Goal: Contribute content

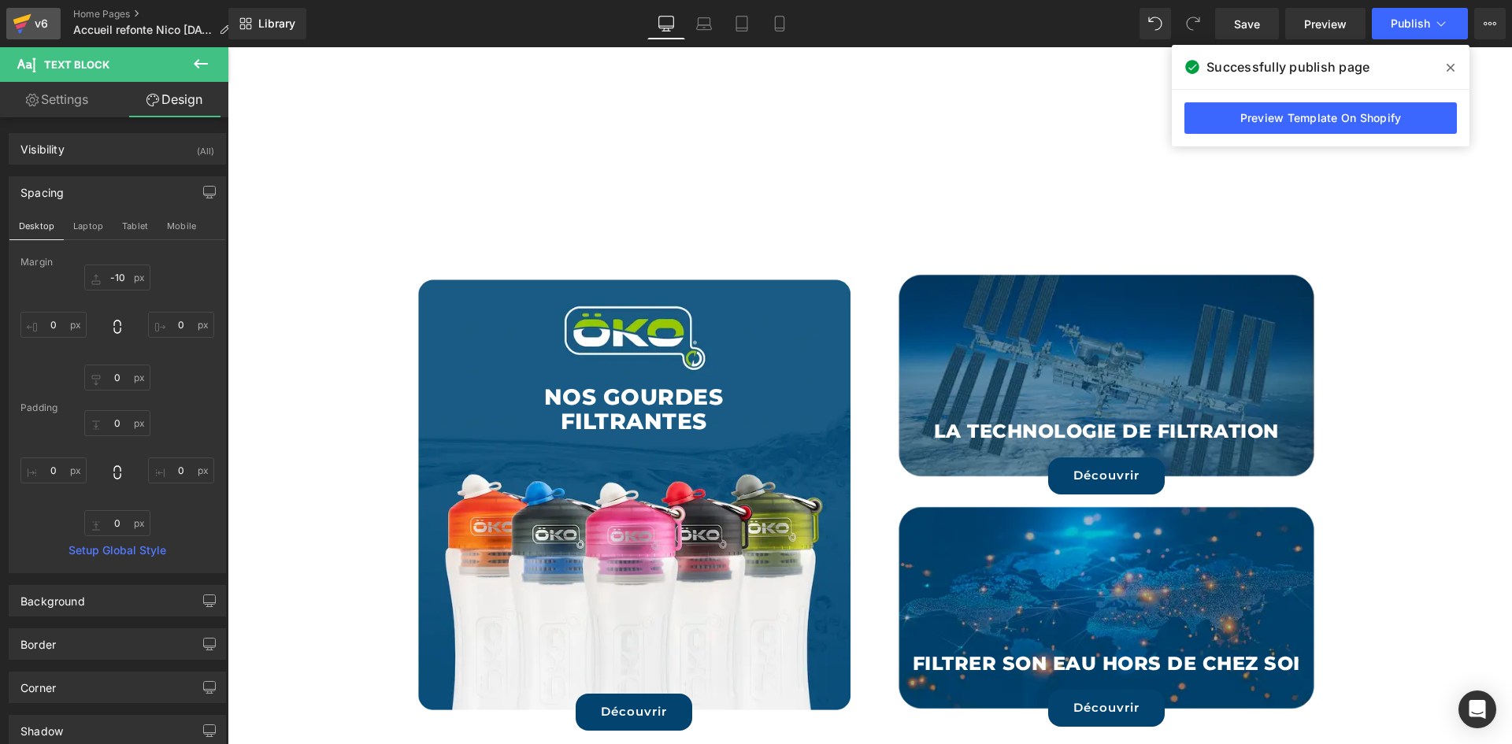
scroll to position [282, 0]
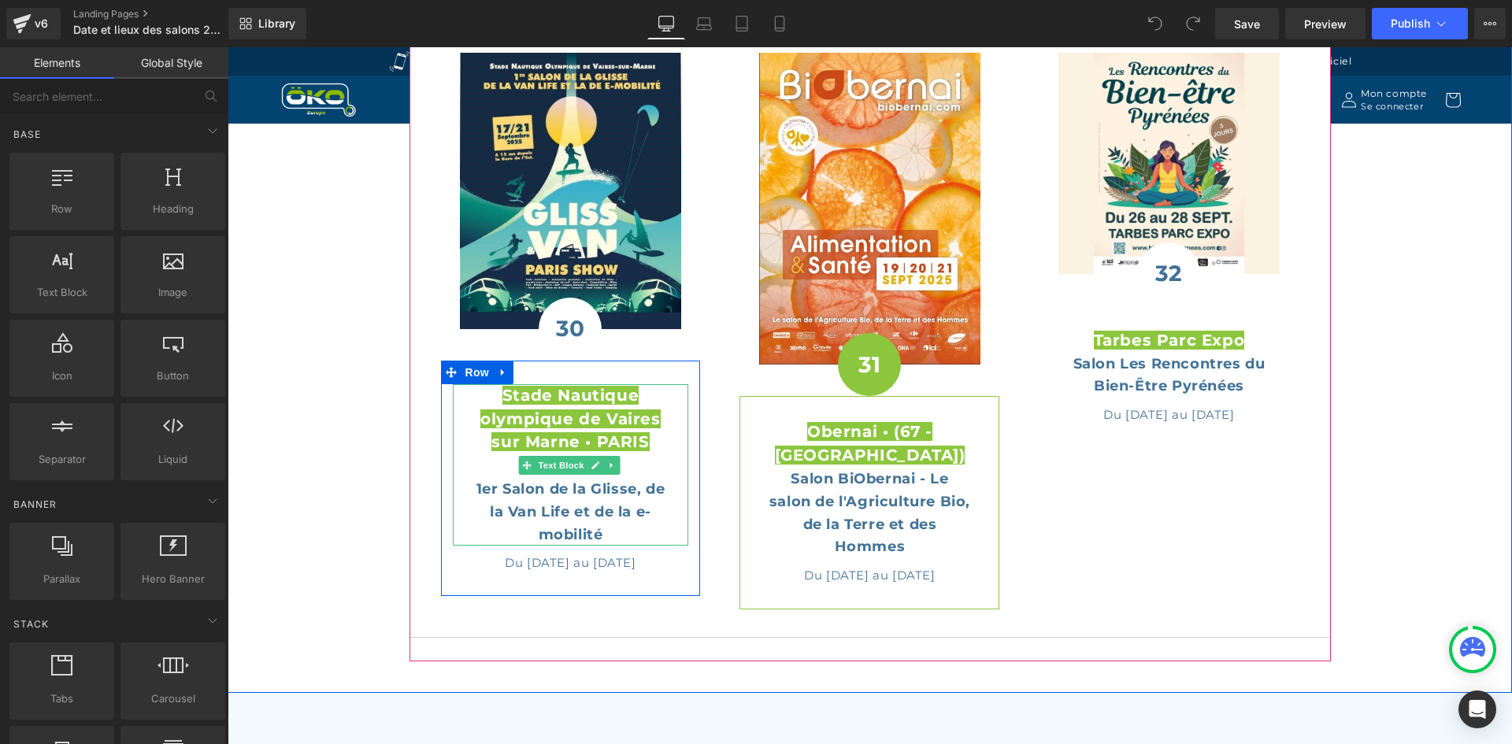
scroll to position [1417, 0]
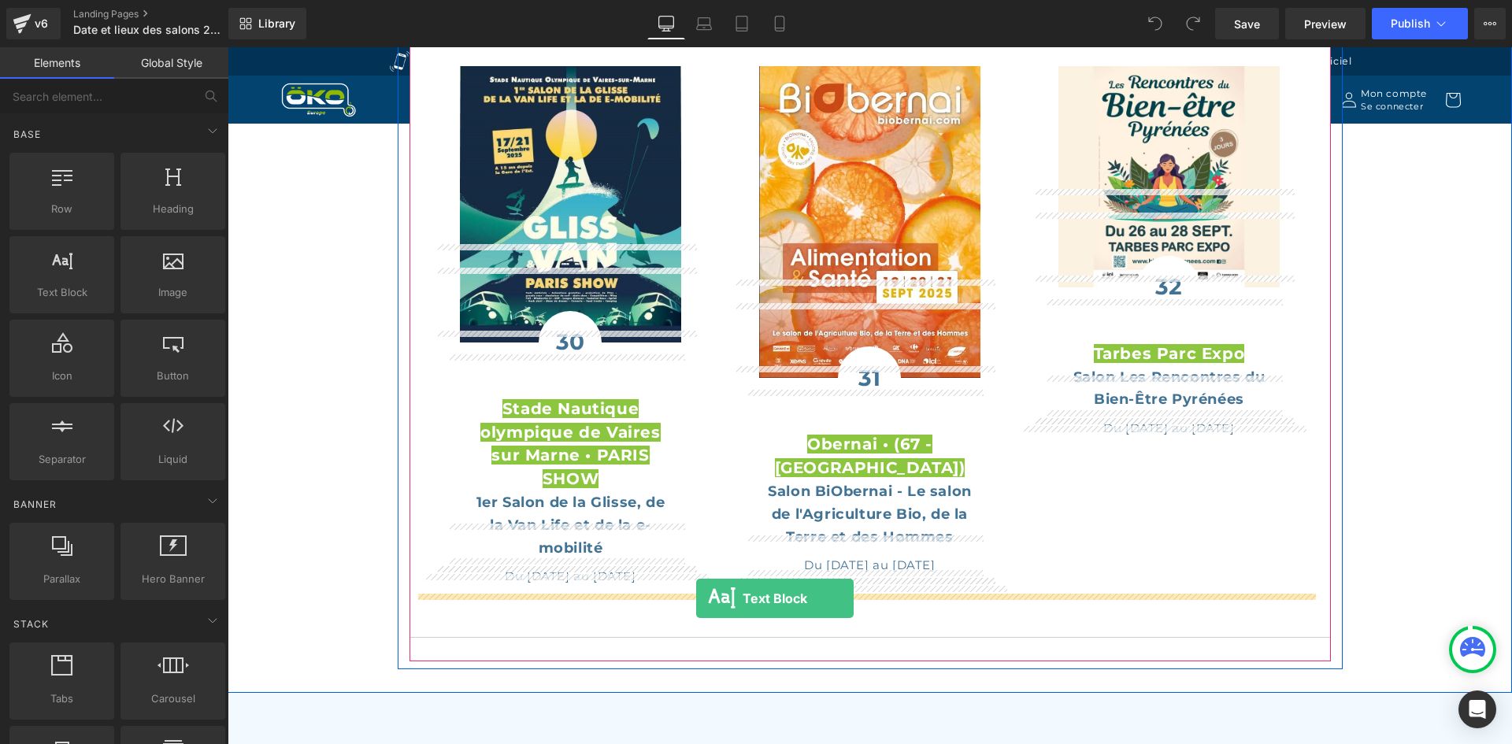
drag, startPoint x: 299, startPoint y: 322, endPoint x: 696, endPoint y: 598, distance: 483.7
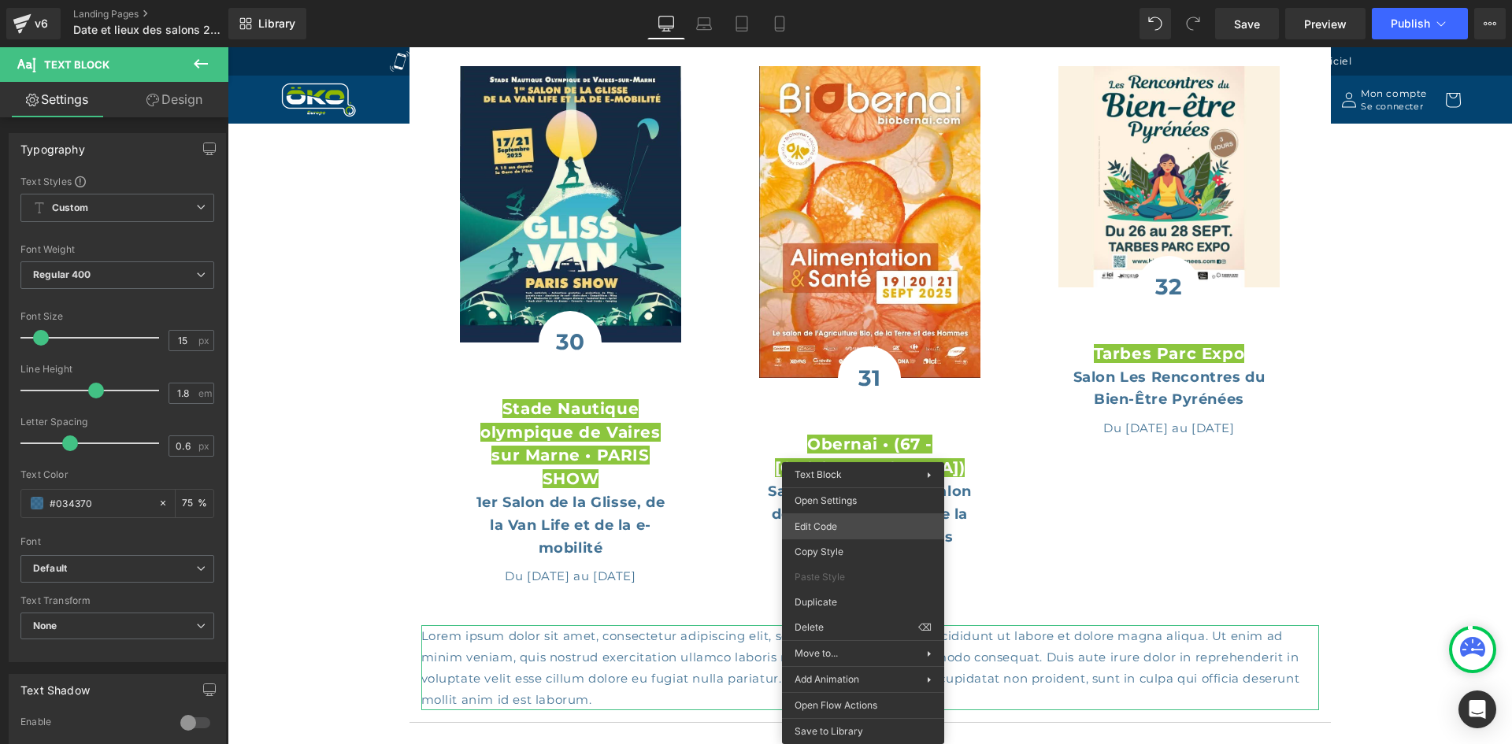
click at [844, 0] on div "Text Block You are previewing how the will restyle your page. You can not edit …" at bounding box center [756, 0] width 1512 height 0
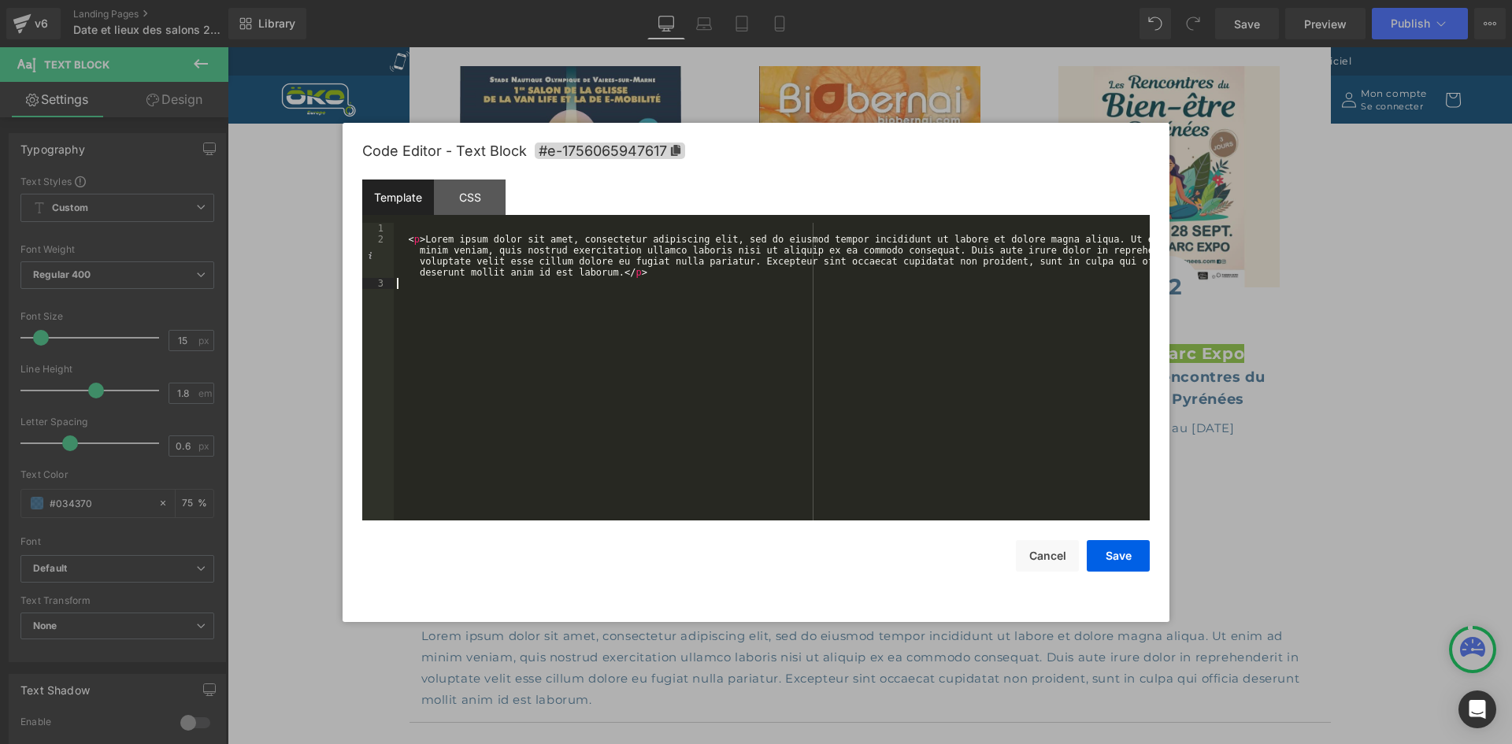
click at [0, 0] on div "< p > Lorem ipsum dolor sit amet, consectetur adipiscing elit, sed do eiusmod t…" at bounding box center [0, 0] width 0 height 0
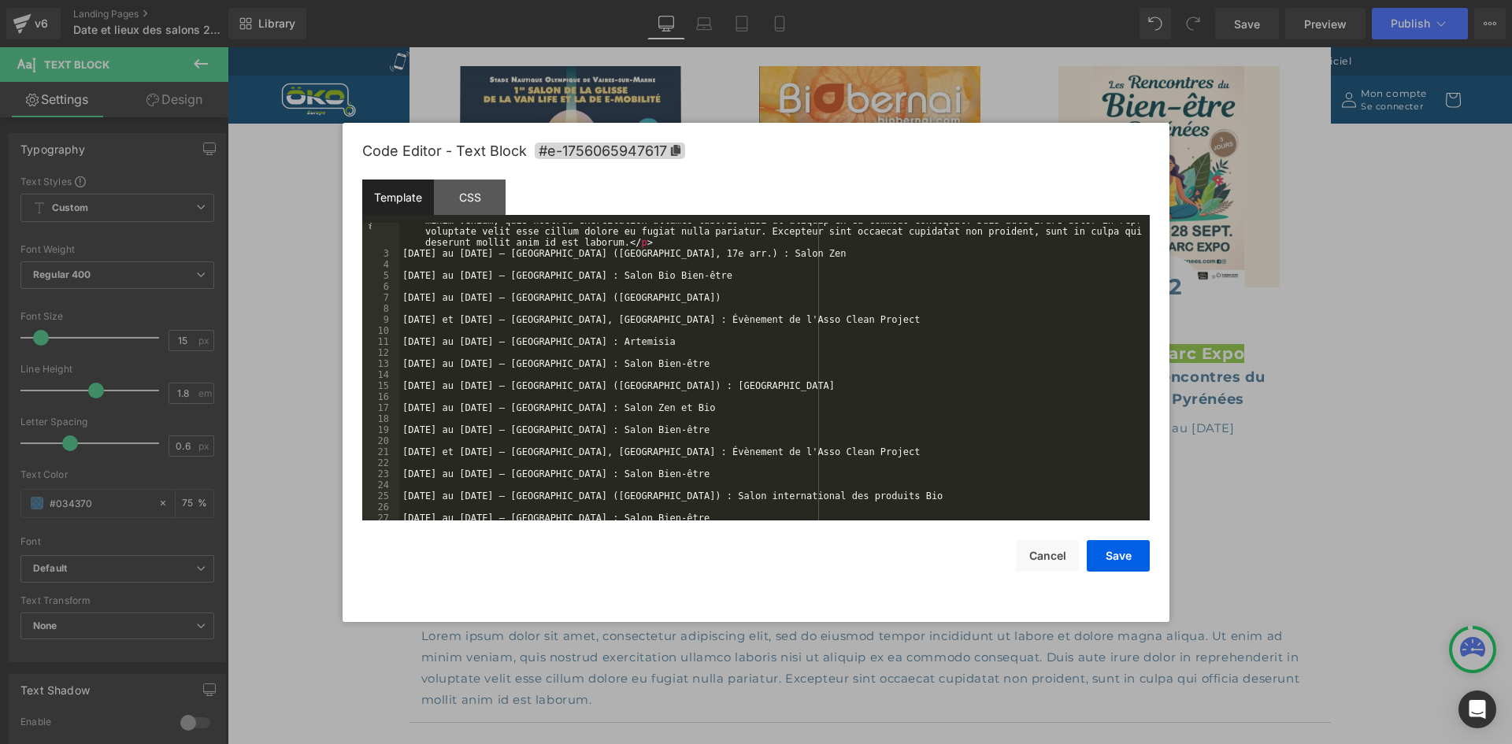
scroll to position [0, 0]
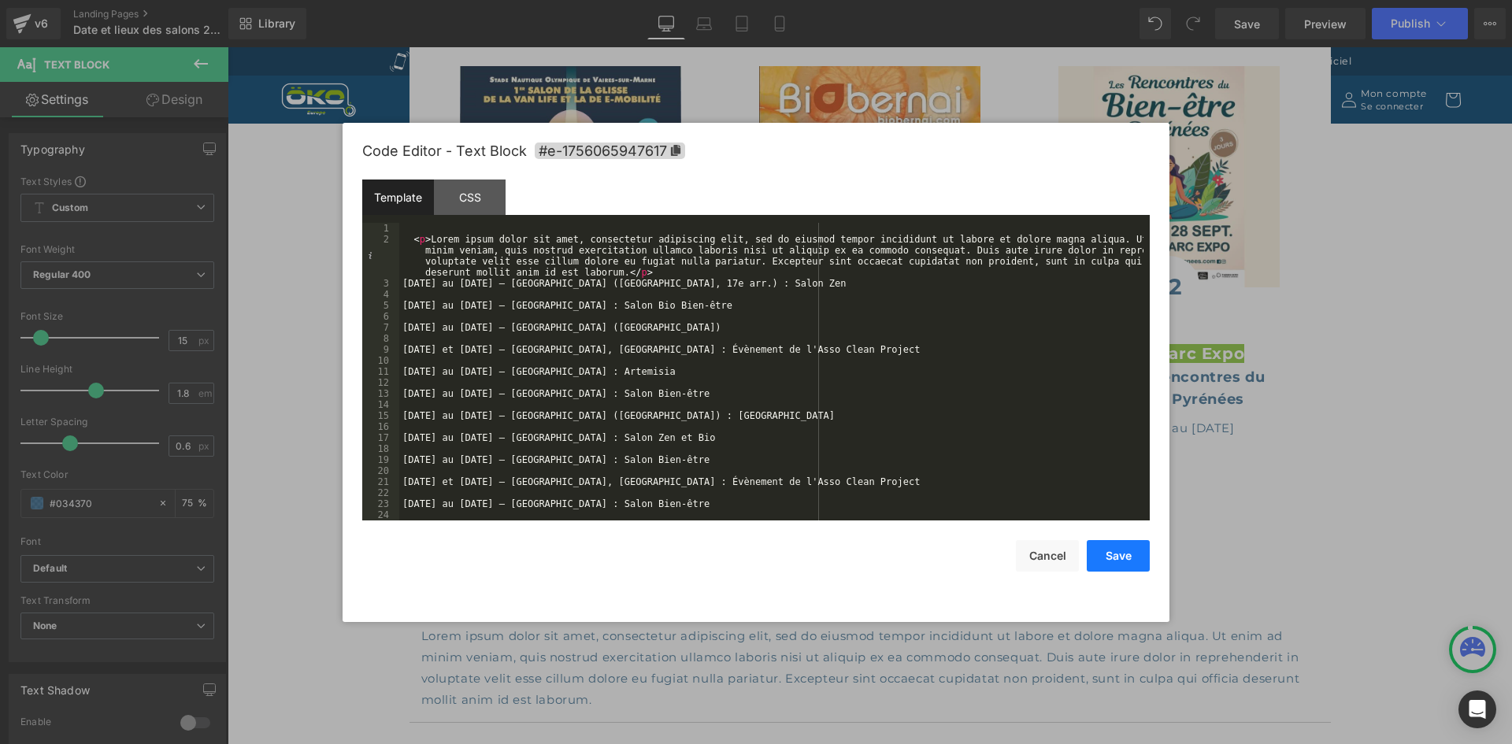
click at [1121, 556] on button "Save" at bounding box center [1118, 555] width 63 height 31
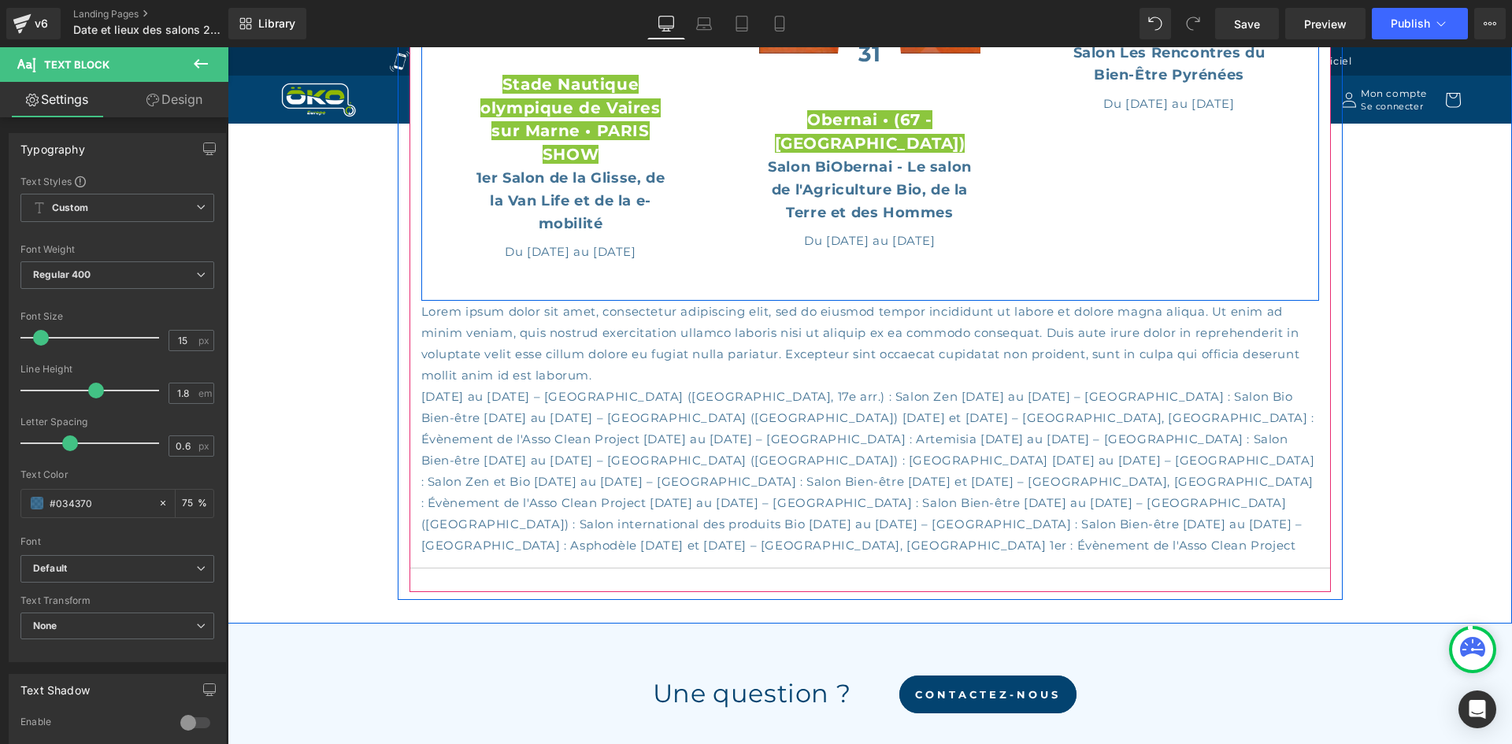
scroll to position [1811, 0]
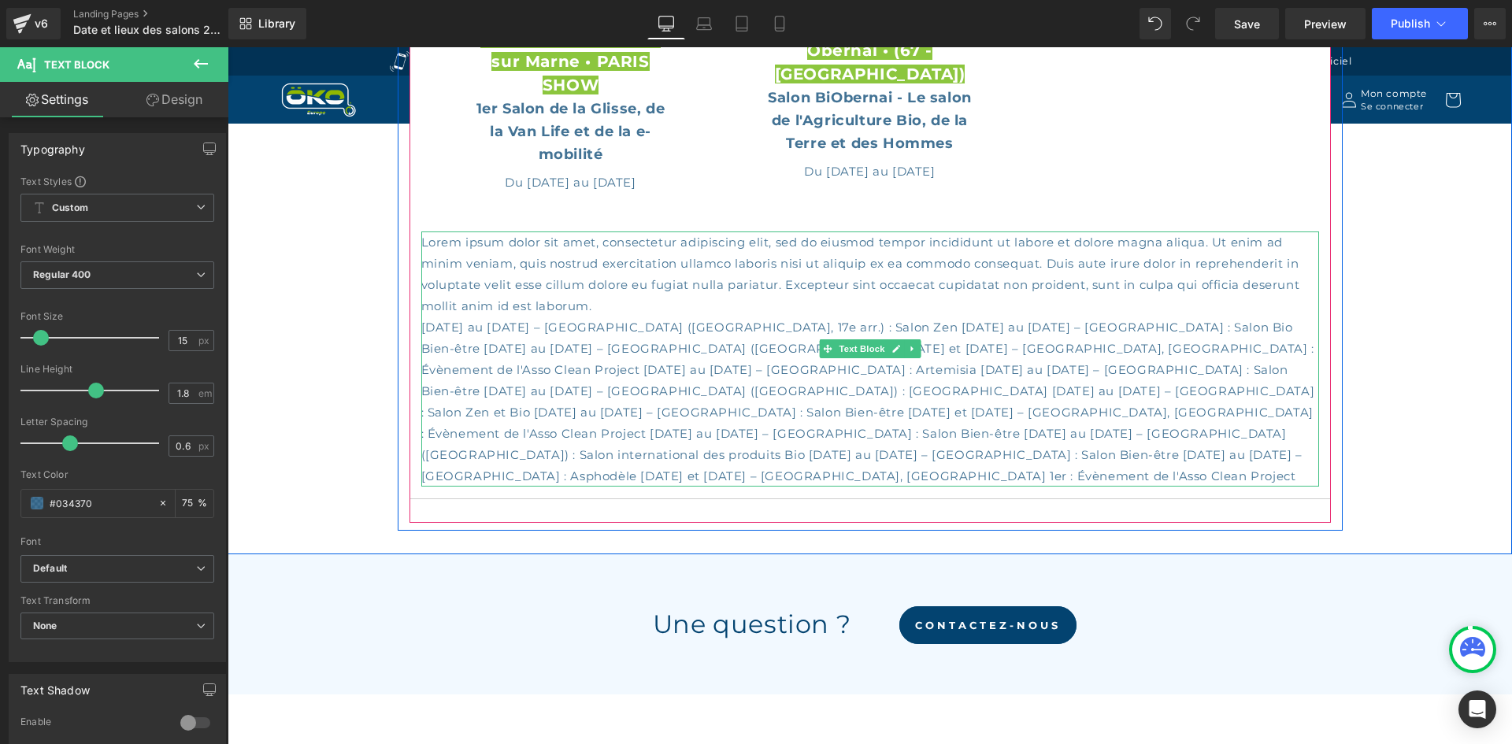
click at [747, 257] on p "Lorem ipsum dolor sit amet, consectetur adipiscing elit, sed do eiusmod tempor …" at bounding box center [870, 274] width 898 height 85
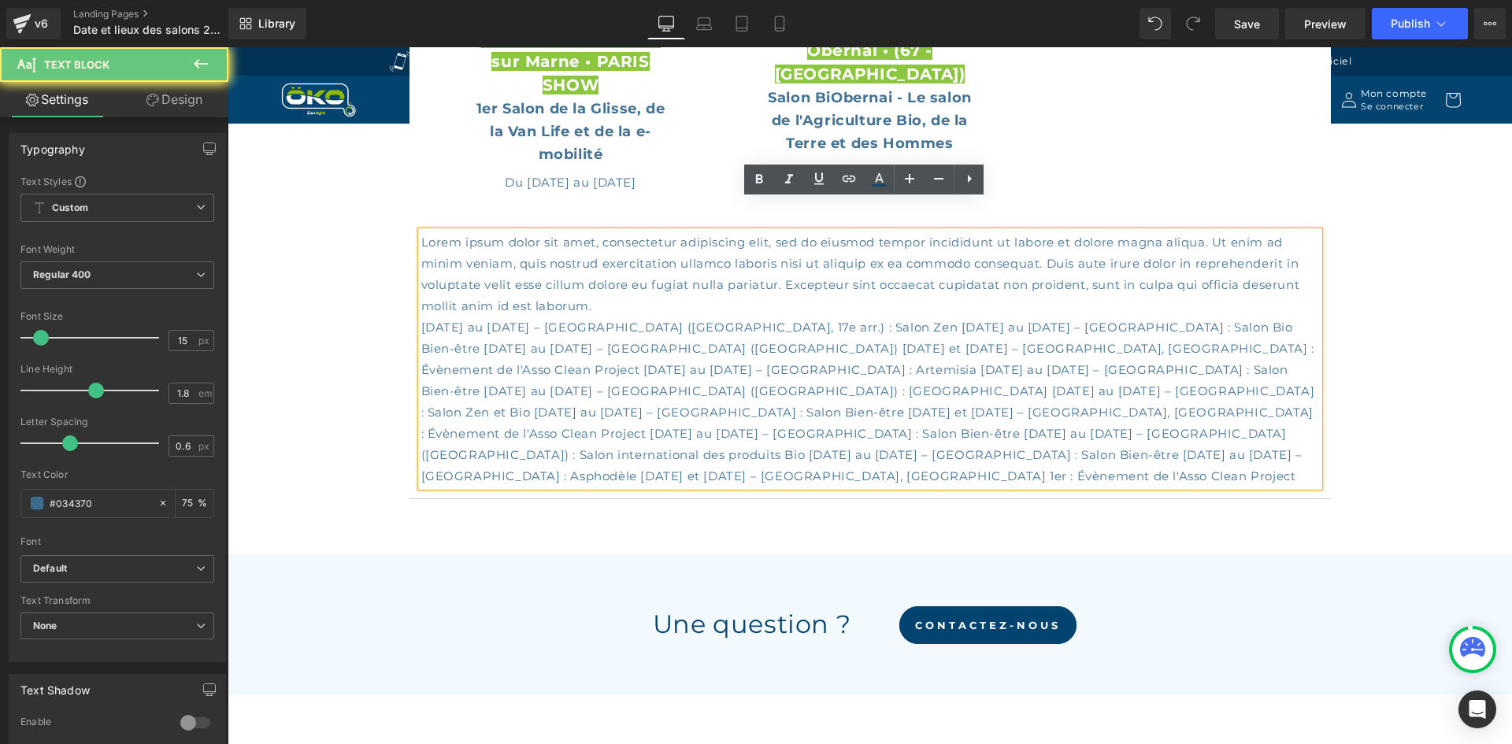
click at [769, 285] on div "Lorem ipsum dolor sit amet, consectetur adipiscing elit, sed do eiusmod tempor …" at bounding box center [870, 359] width 898 height 255
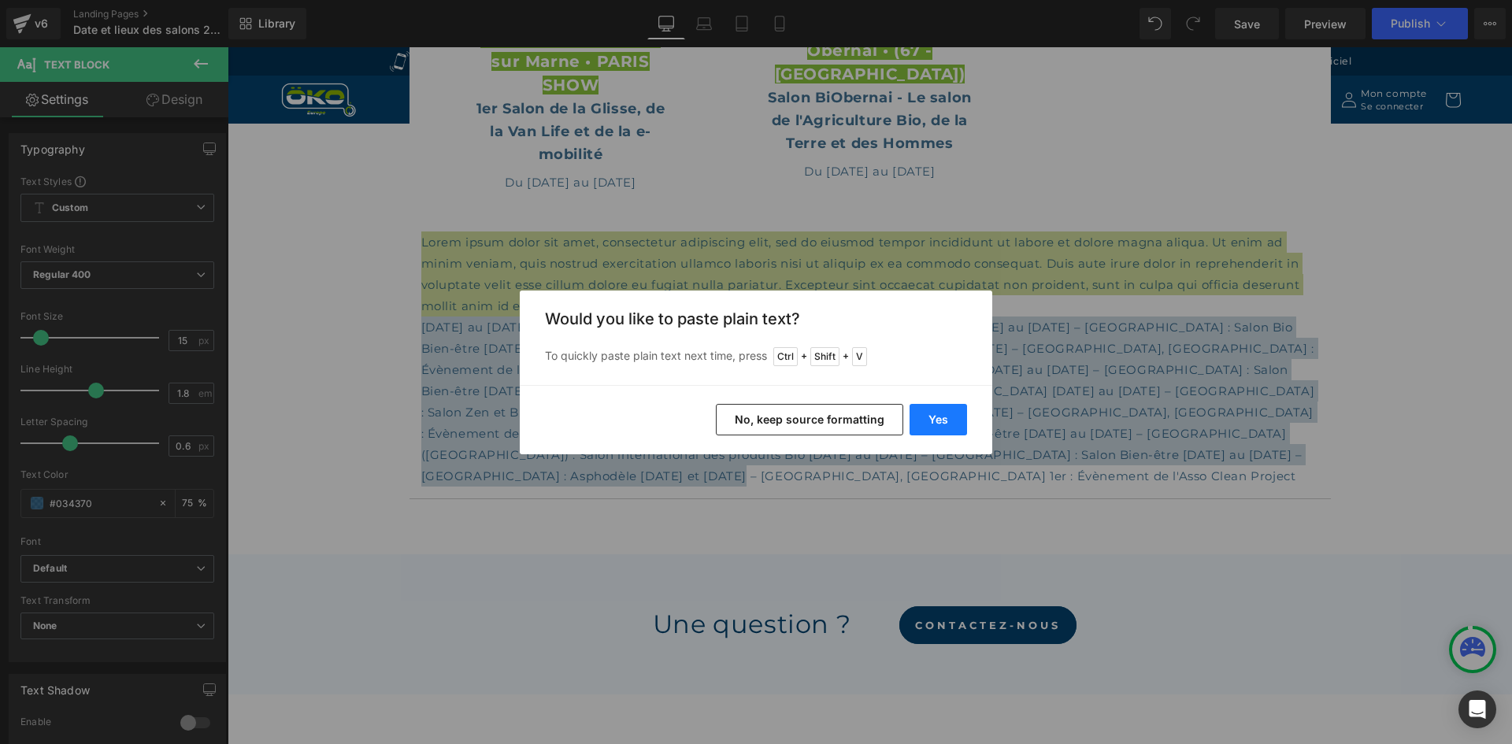
click at [0, 0] on button "Yes" at bounding box center [0, 0] width 0 height 0
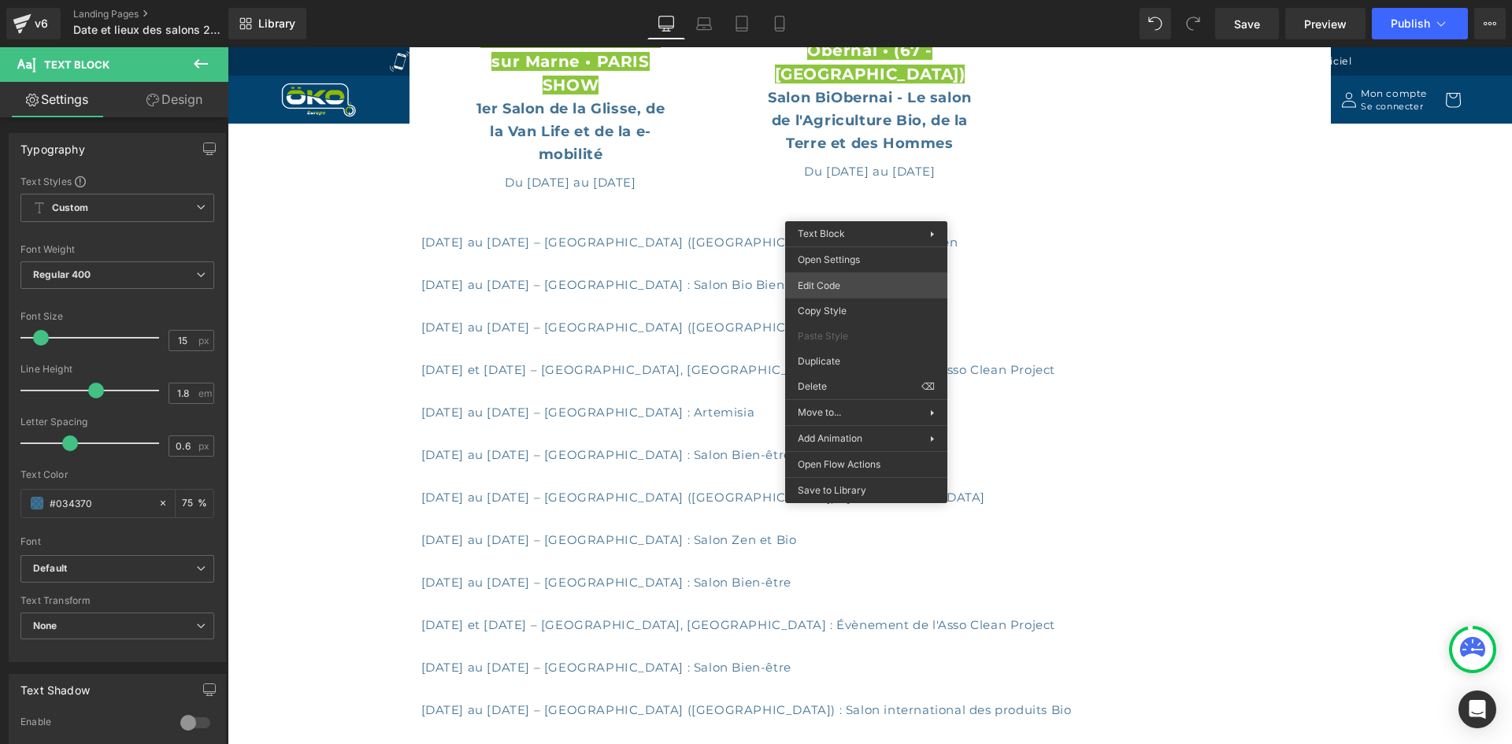
click at [851, 0] on div "Text Block You are previewing how the will restyle your page. You can not edit …" at bounding box center [756, 0] width 1512 height 0
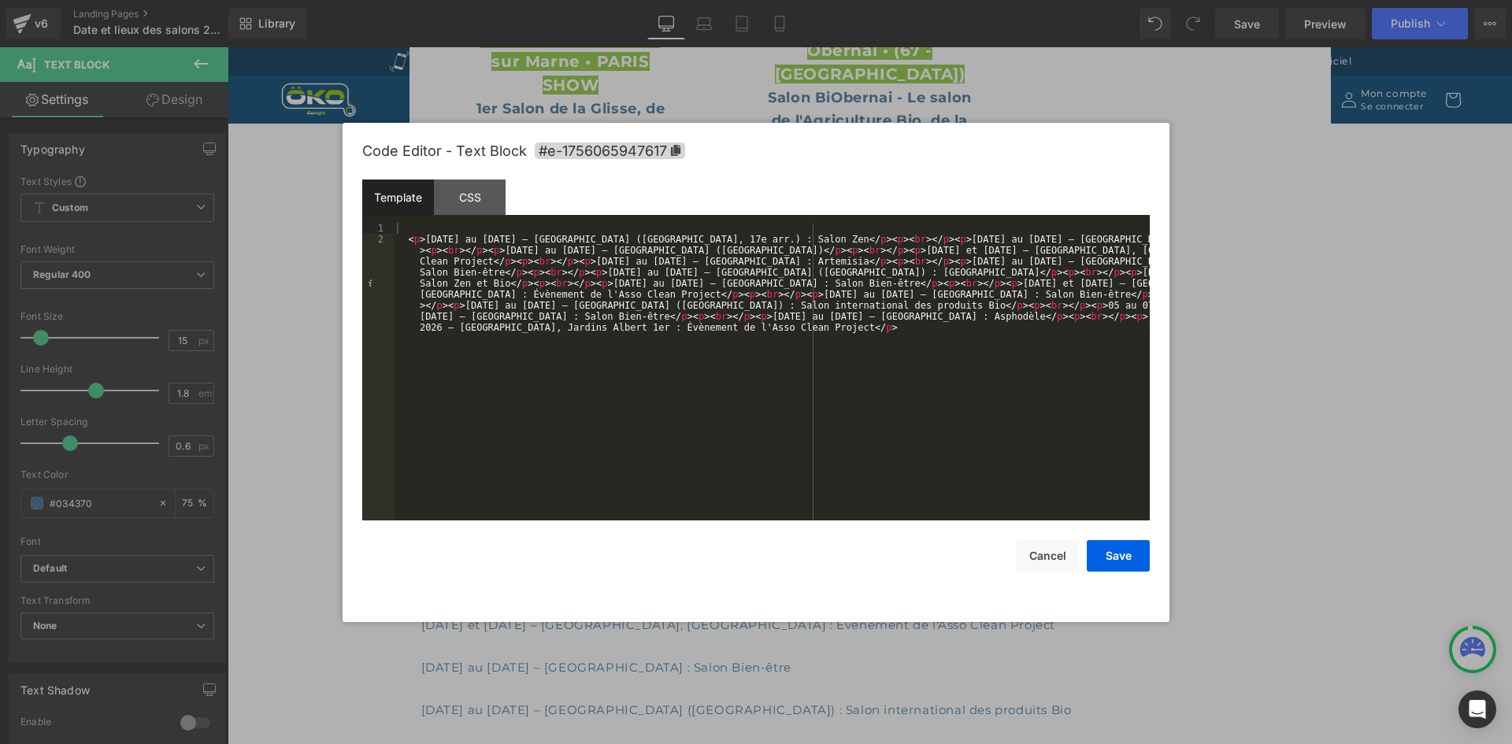
click at [0, 0] on div "< p > 02 au 06 octobre 2025 – Paris (Champerret, 17e arr.) : Salon Zen </ p > <…" at bounding box center [0, 0] width 0 height 0
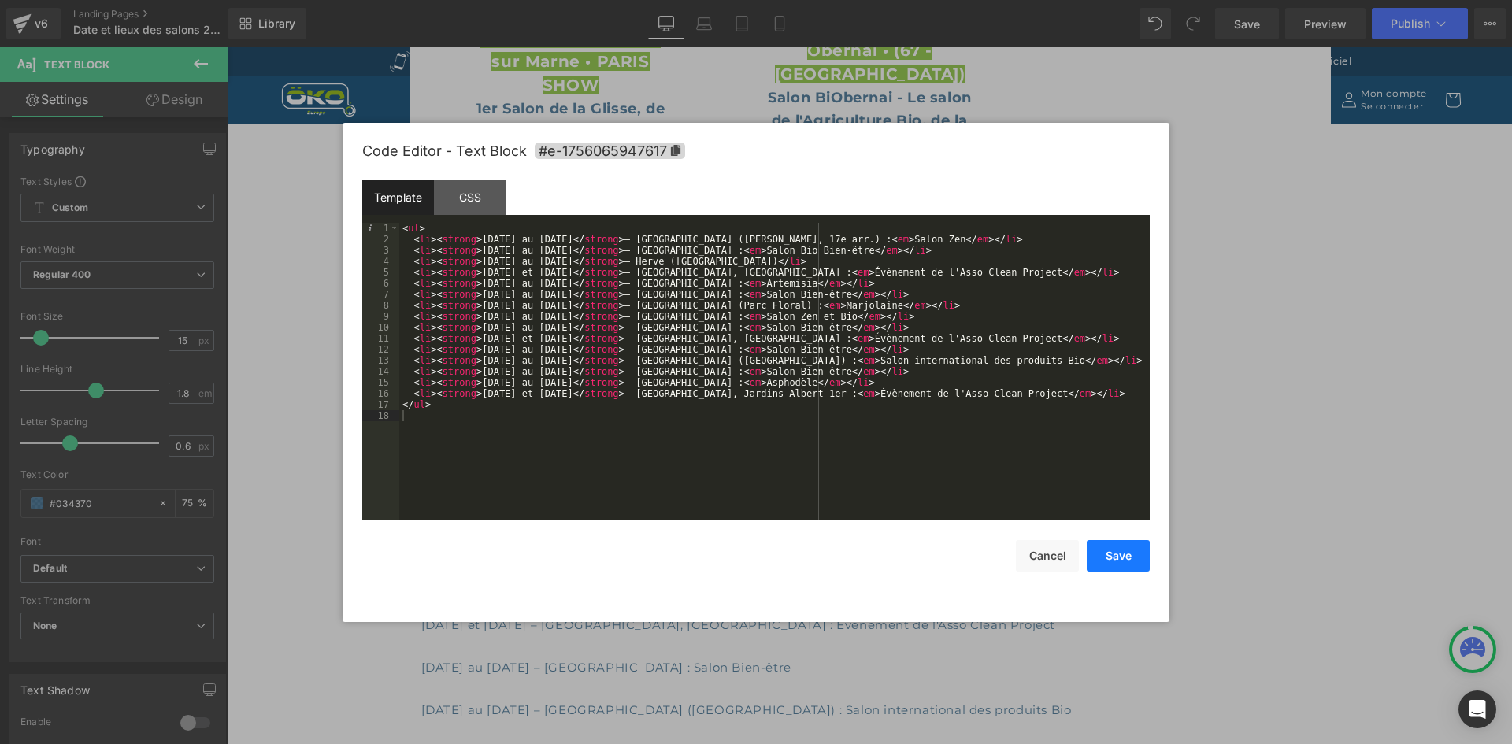
click at [0, 0] on button "Save" at bounding box center [0, 0] width 0 height 0
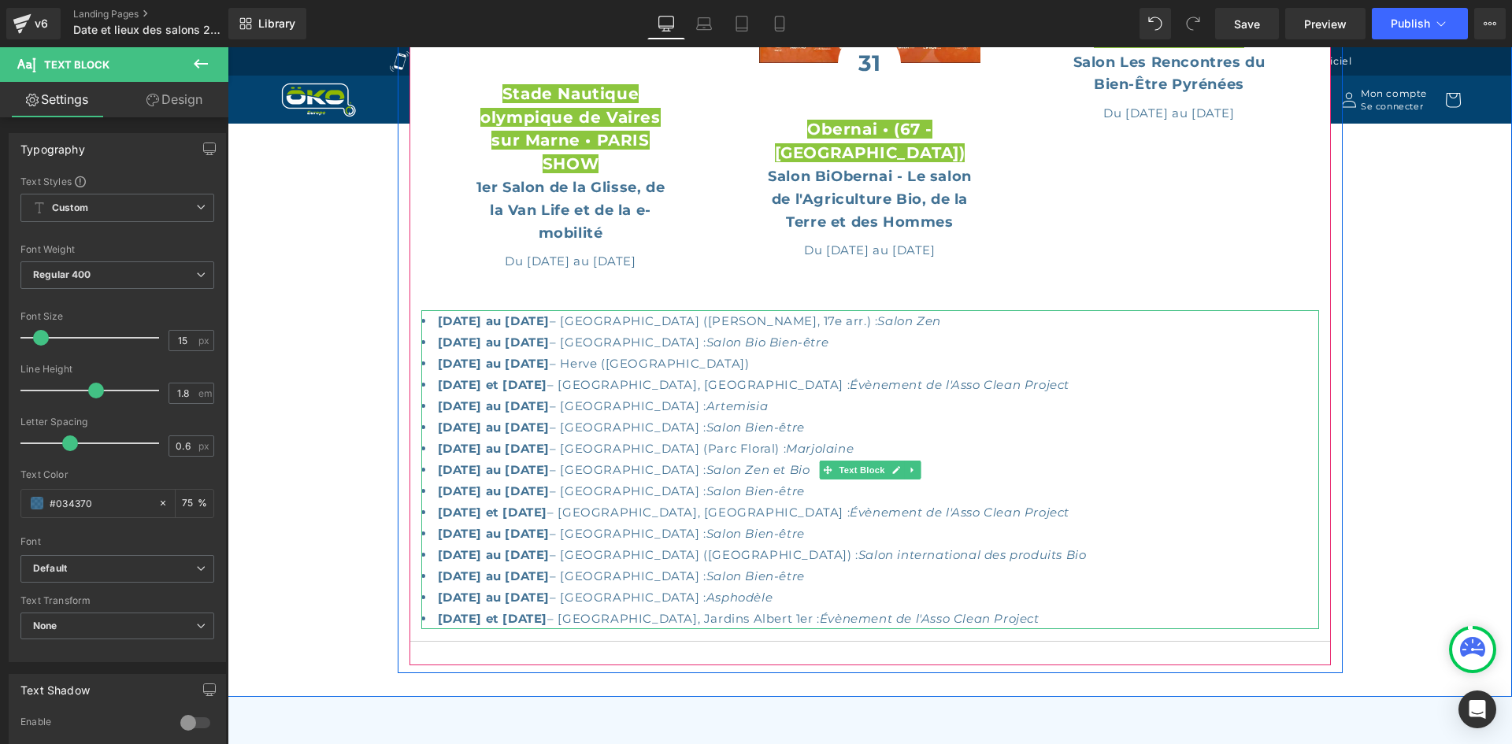
scroll to position [1654, 0]
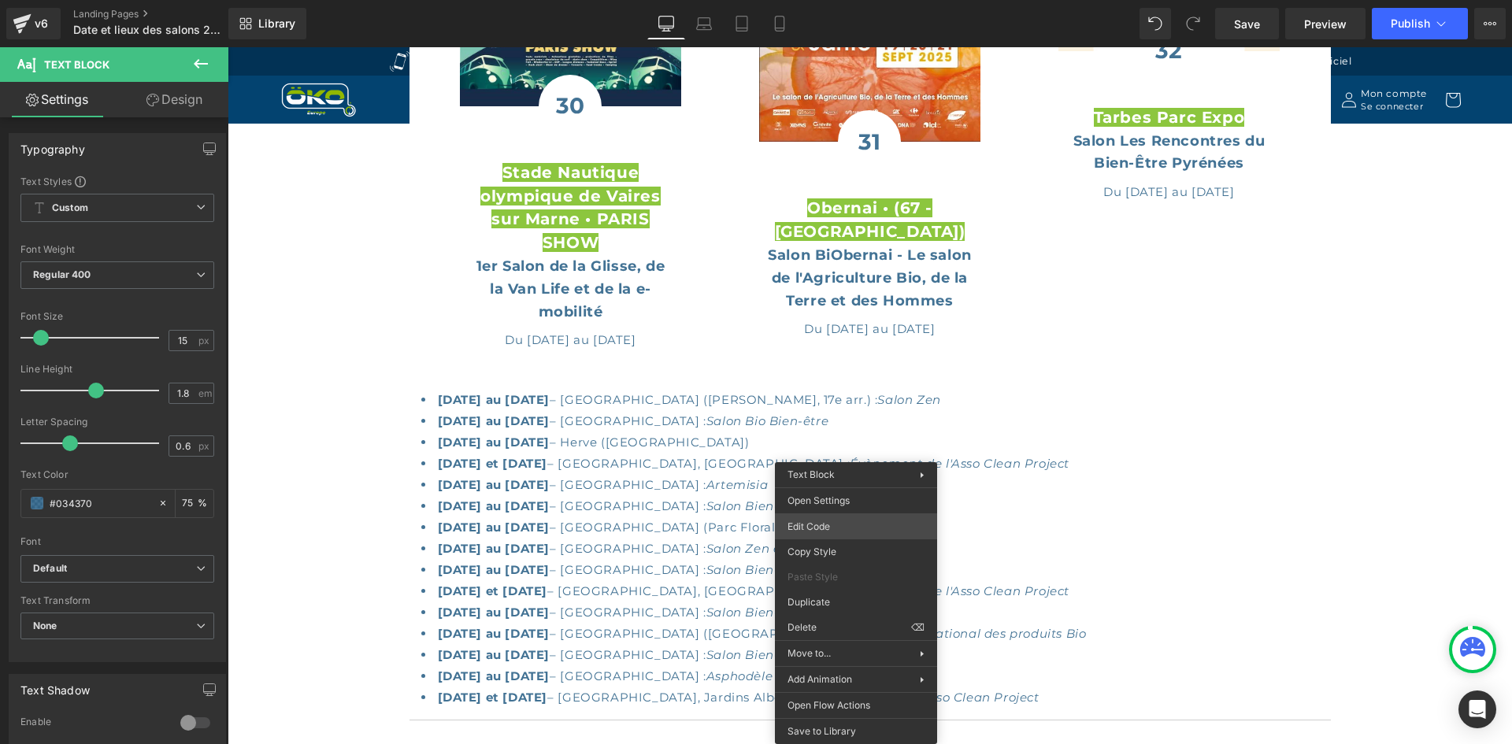
click at [841, 0] on div "Text Block You are previewing how the will restyle your page. You can not edit …" at bounding box center [756, 0] width 1512 height 0
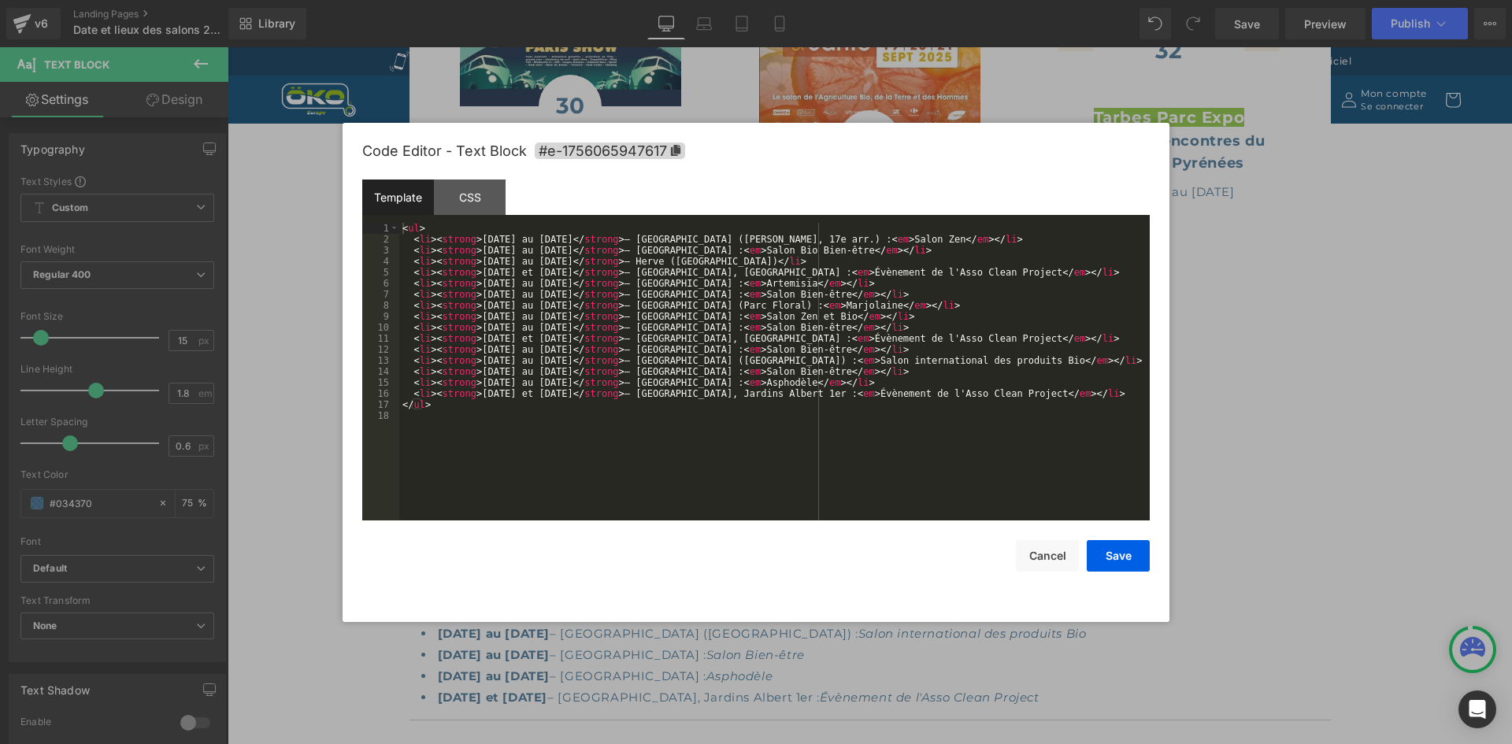
click at [434, 234] on div "< ul > < li > < strong > 02 au 06 octobre 2025 </ strong > – Paris (Champerret,…" at bounding box center [774, 383] width 750 height 320
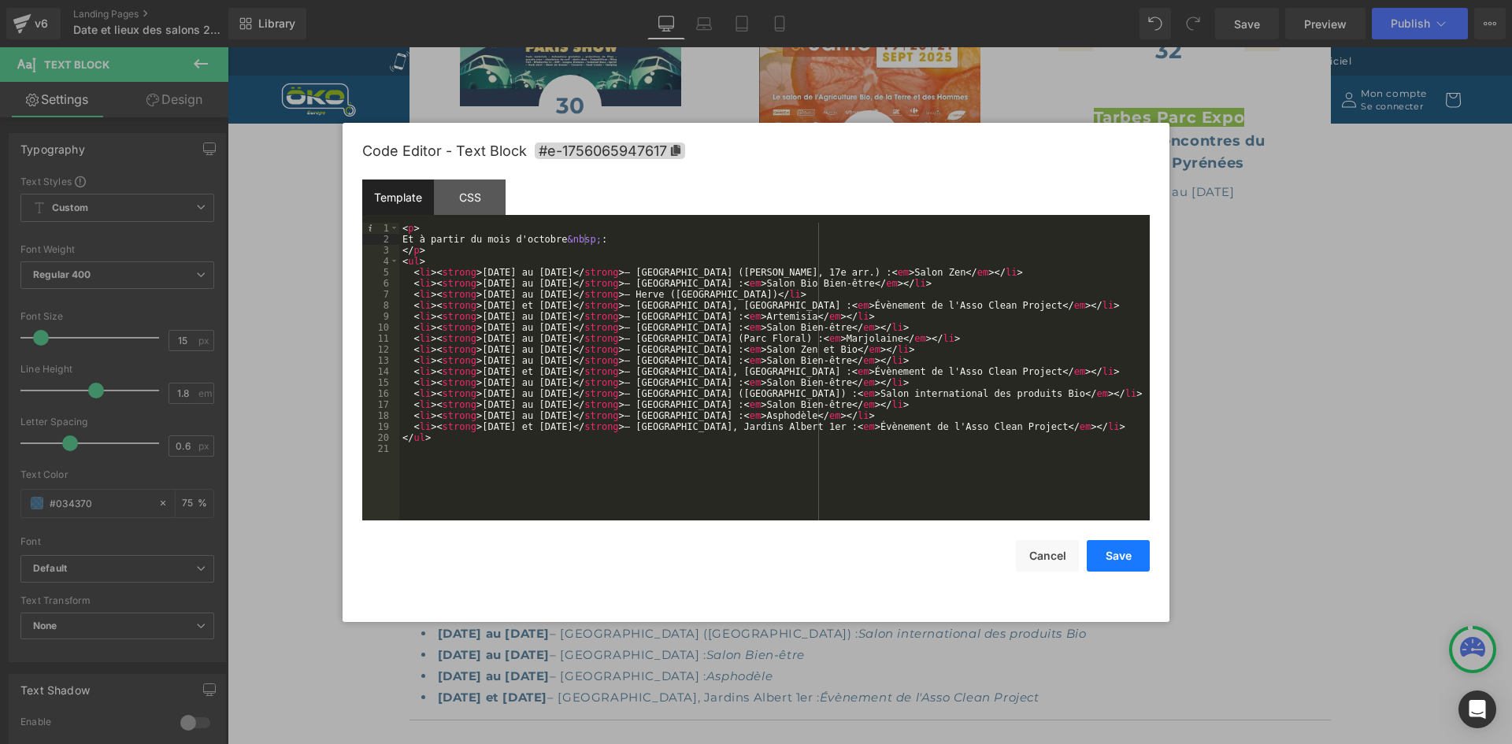
click at [0, 0] on button "Save" at bounding box center [0, 0] width 0 height 0
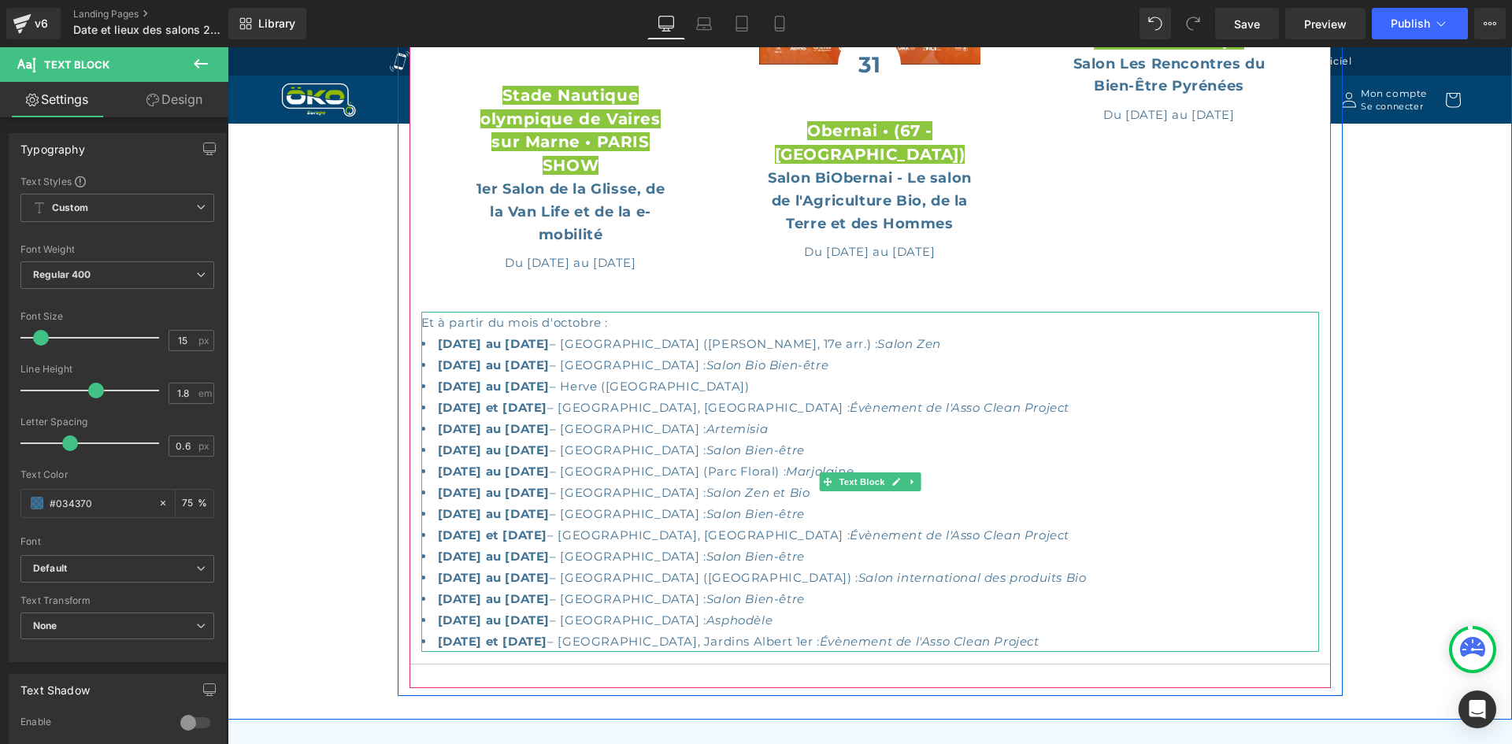
scroll to position [1732, 0]
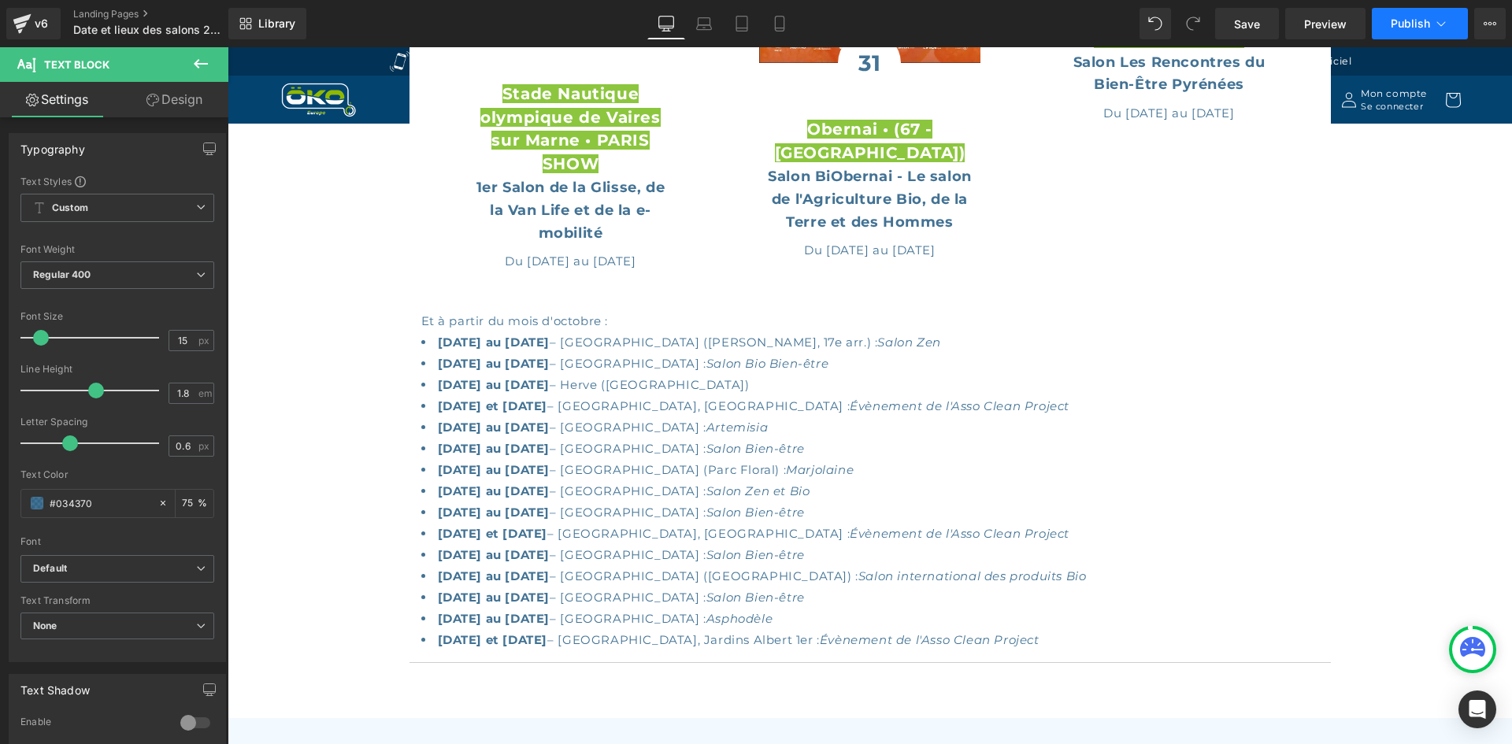
click at [1395, 19] on span "Publish" at bounding box center [1410, 23] width 39 height 13
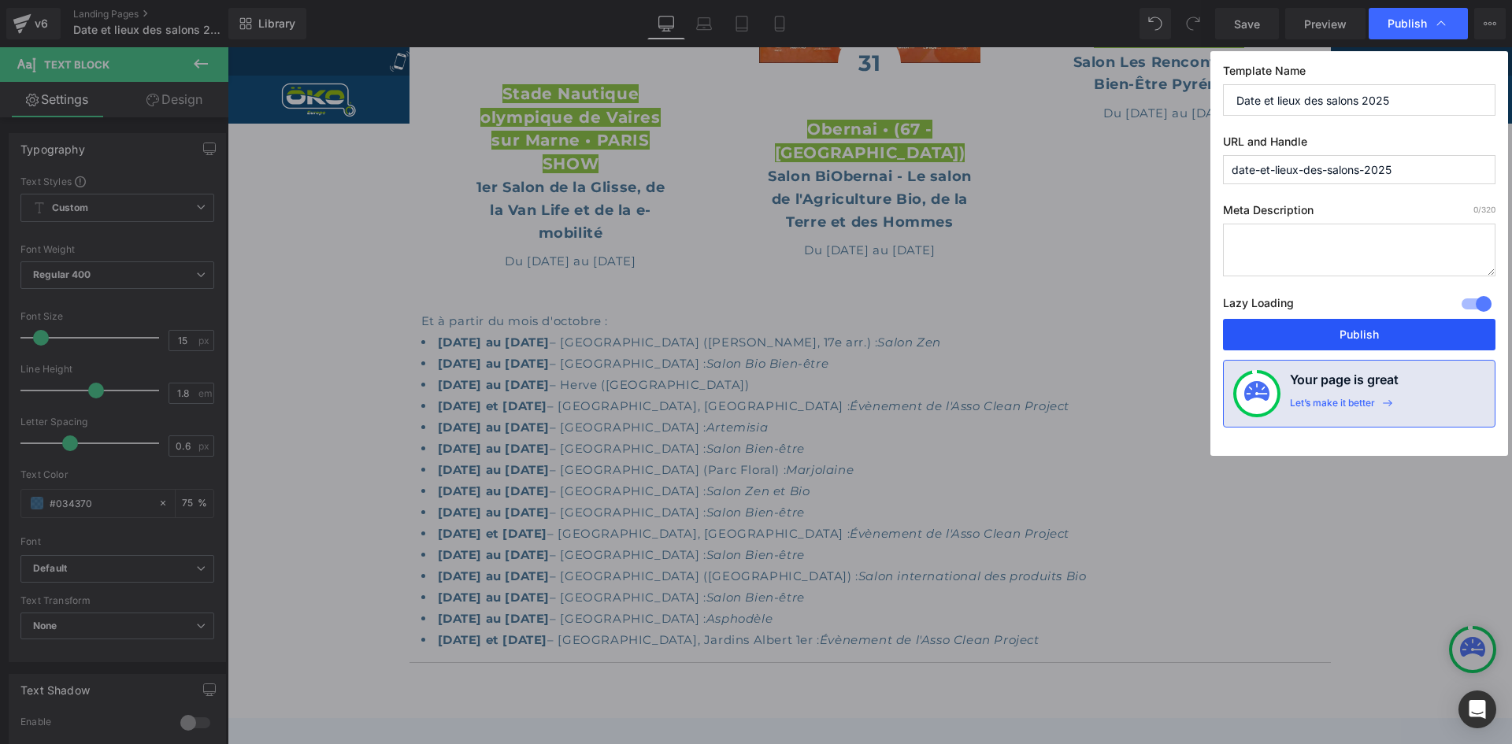
drag, startPoint x: 1290, startPoint y: 332, endPoint x: 985, endPoint y: 247, distance: 316.2
click at [0, 0] on button "Publish" at bounding box center [0, 0] width 0 height 0
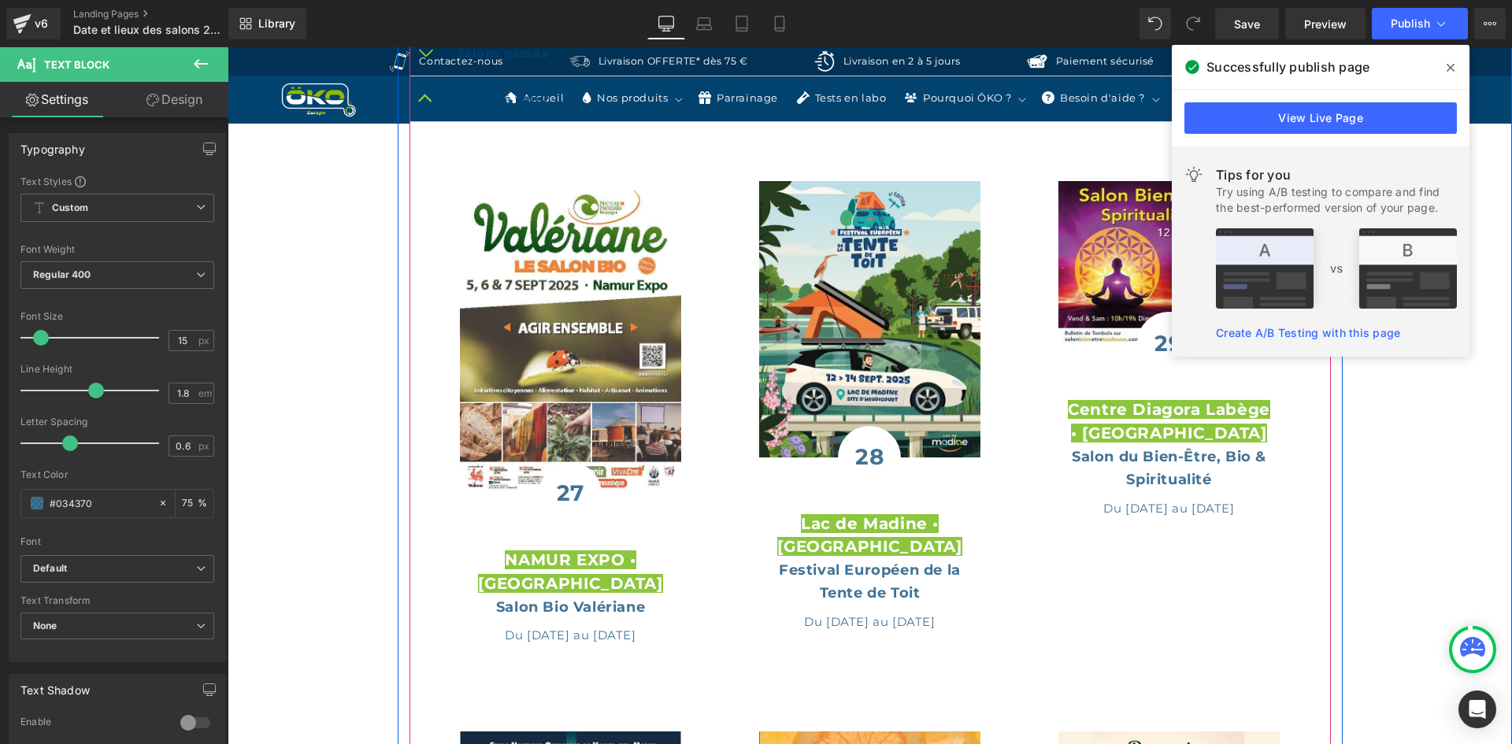
scroll to position [787, 0]
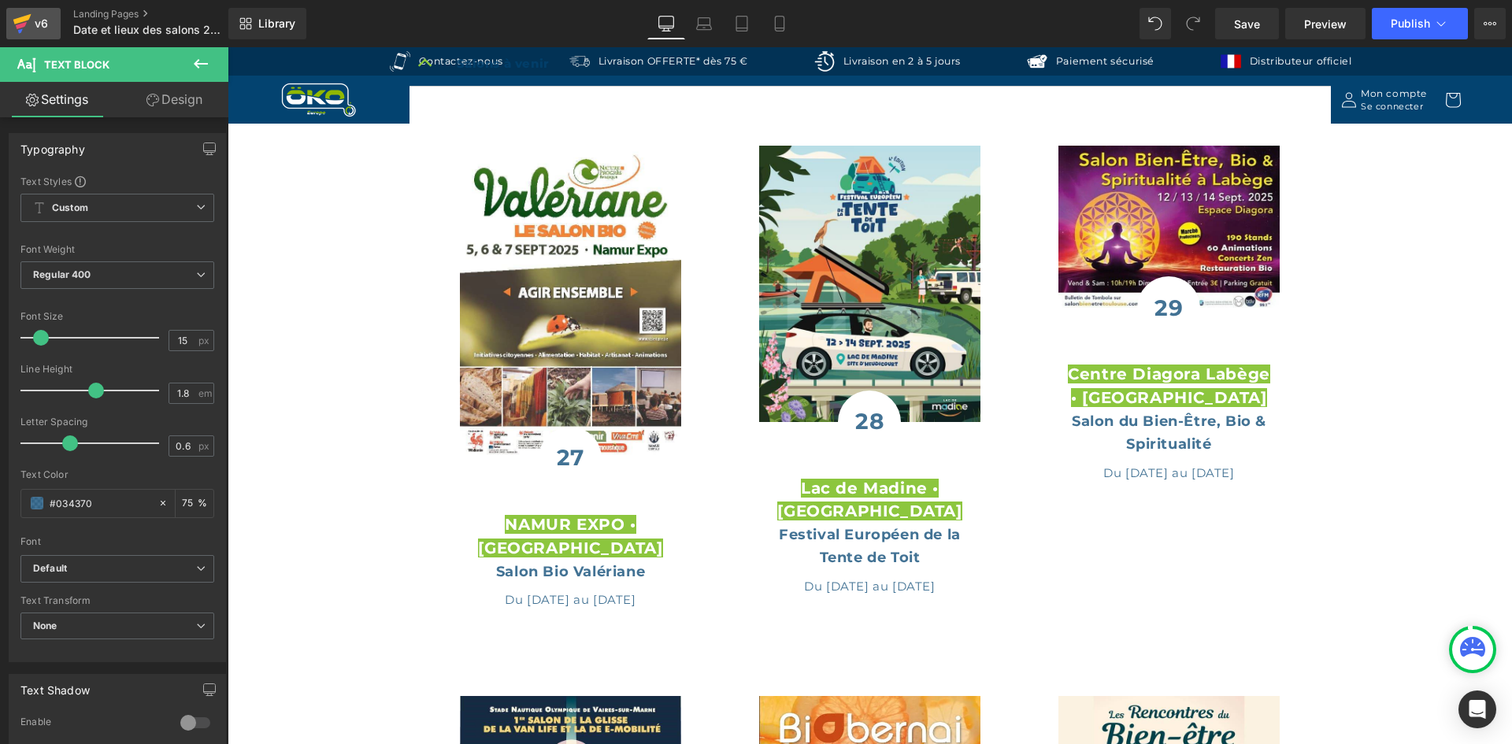
click at [10, 17] on link "v6" at bounding box center [33, 23] width 54 height 31
